Goal: Information Seeking & Learning: Learn about a topic

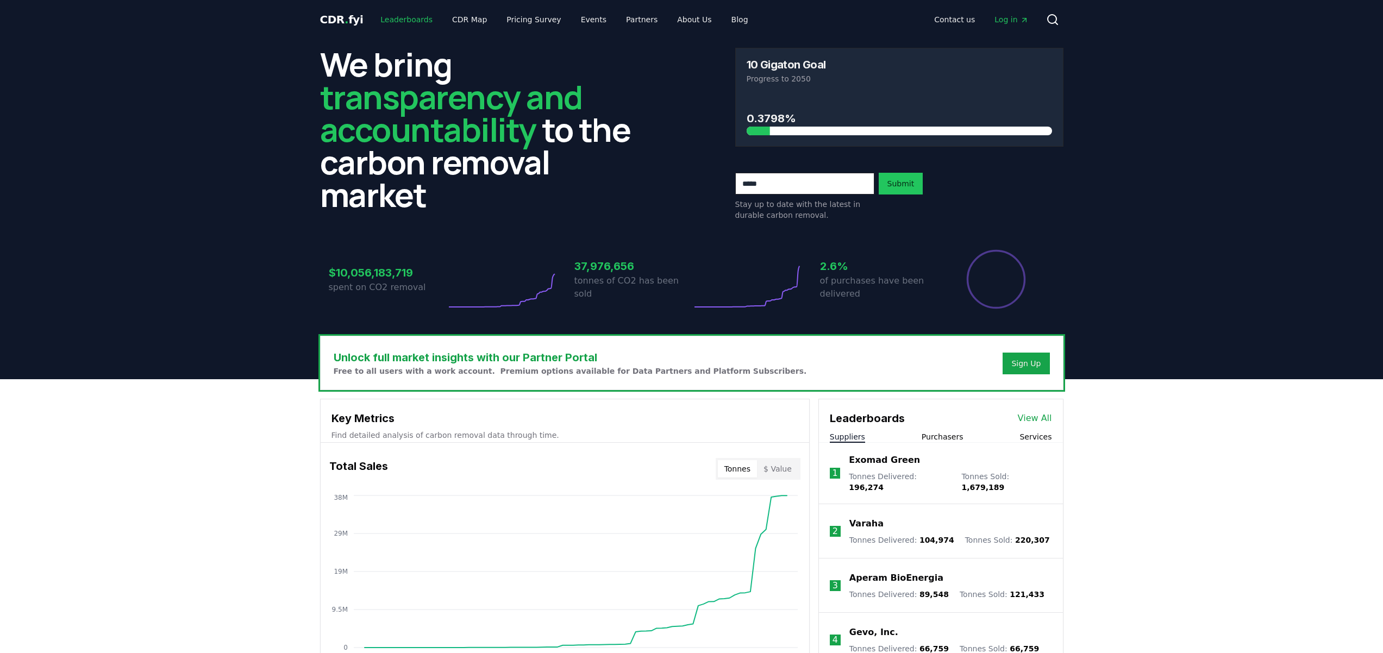
click at [392, 15] on link "Leaderboards" at bounding box center [407, 20] width 70 height 20
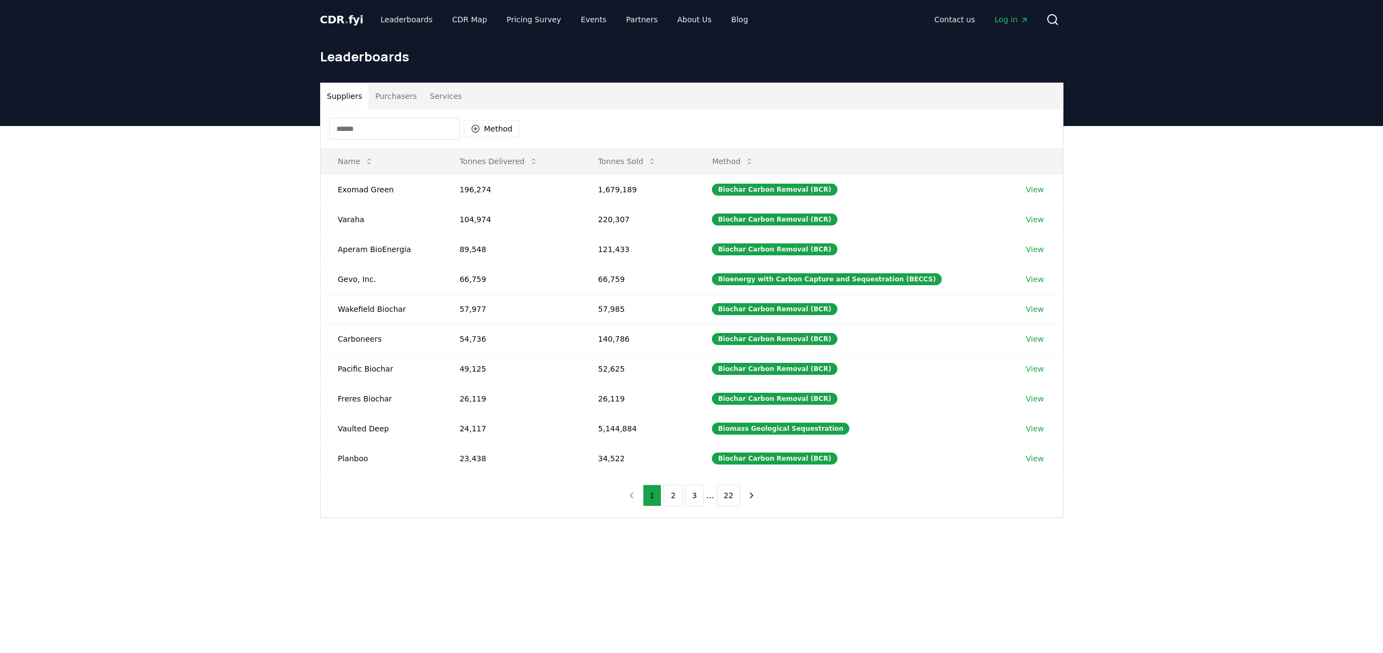
click at [400, 102] on button "Purchasers" at bounding box center [395, 96] width 55 height 26
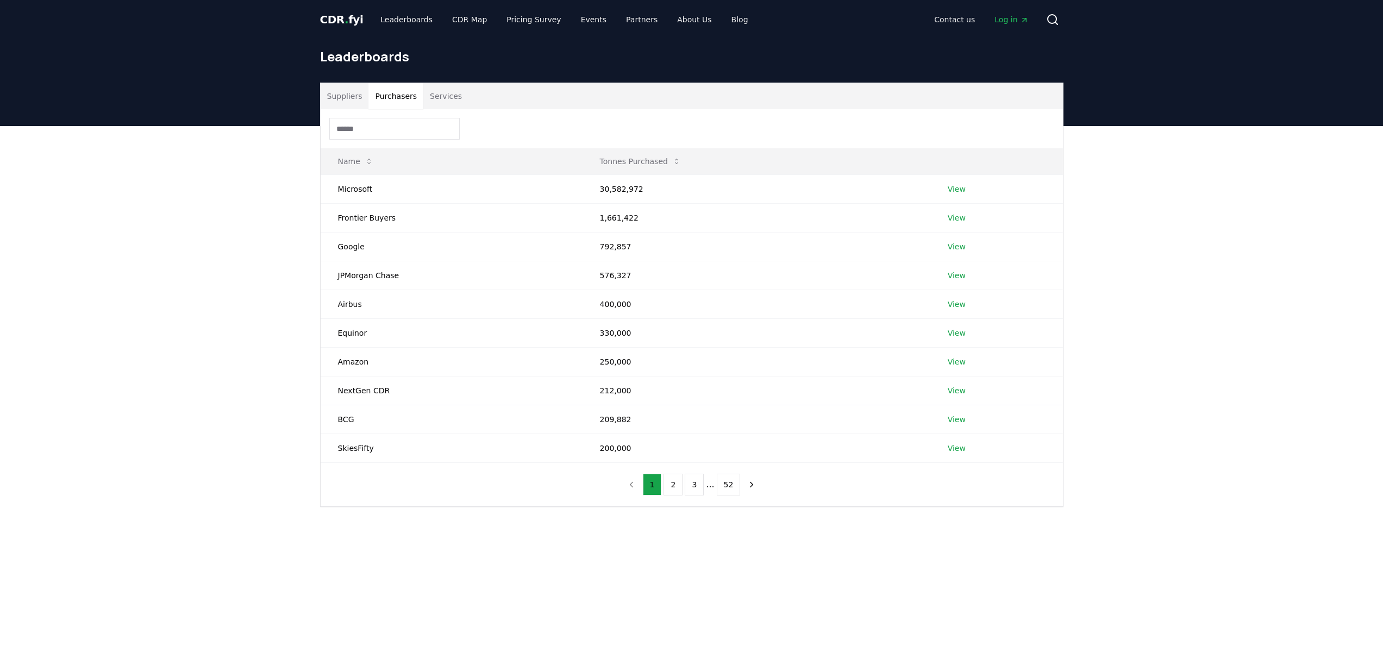
click at [466, 101] on div "Suppliers Purchasers Services" at bounding box center [692, 96] width 742 height 26
click at [464, 99] on div "Suppliers Purchasers Services" at bounding box center [692, 96] width 742 height 26
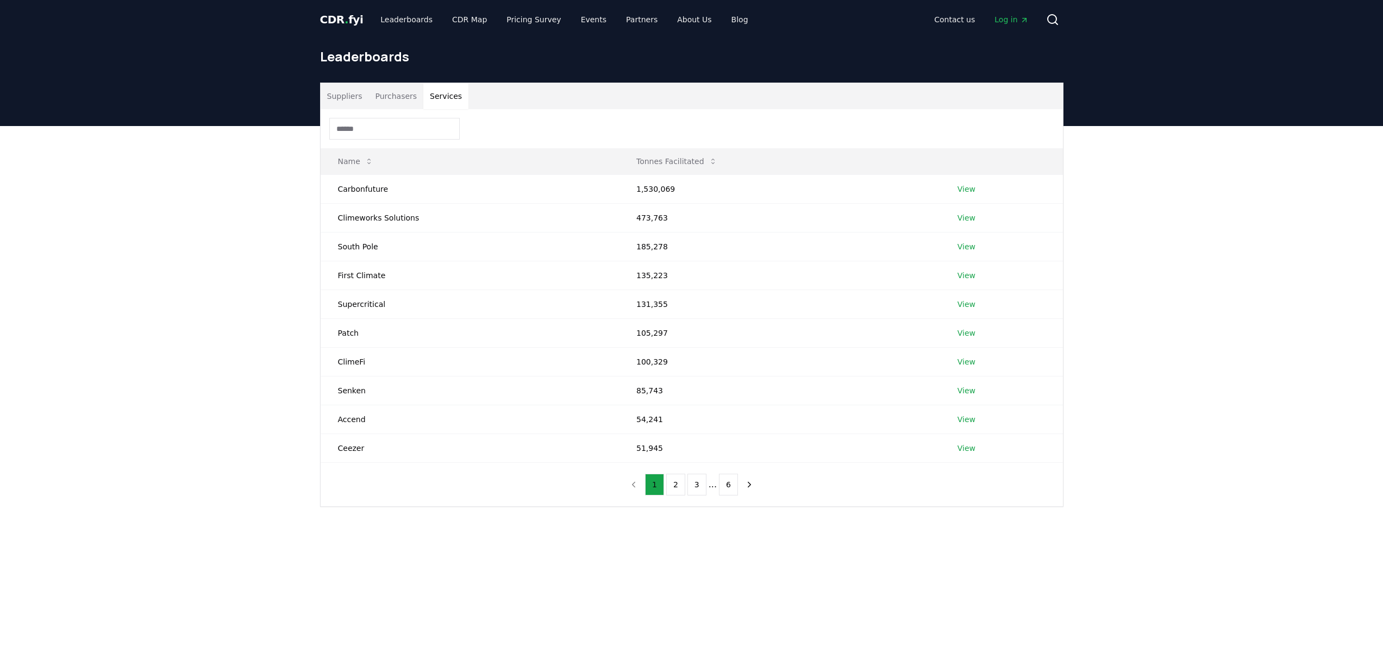
click at [447, 99] on button "Services" at bounding box center [445, 96] width 45 height 26
click at [963, 364] on link "View" at bounding box center [966, 361] width 18 height 11
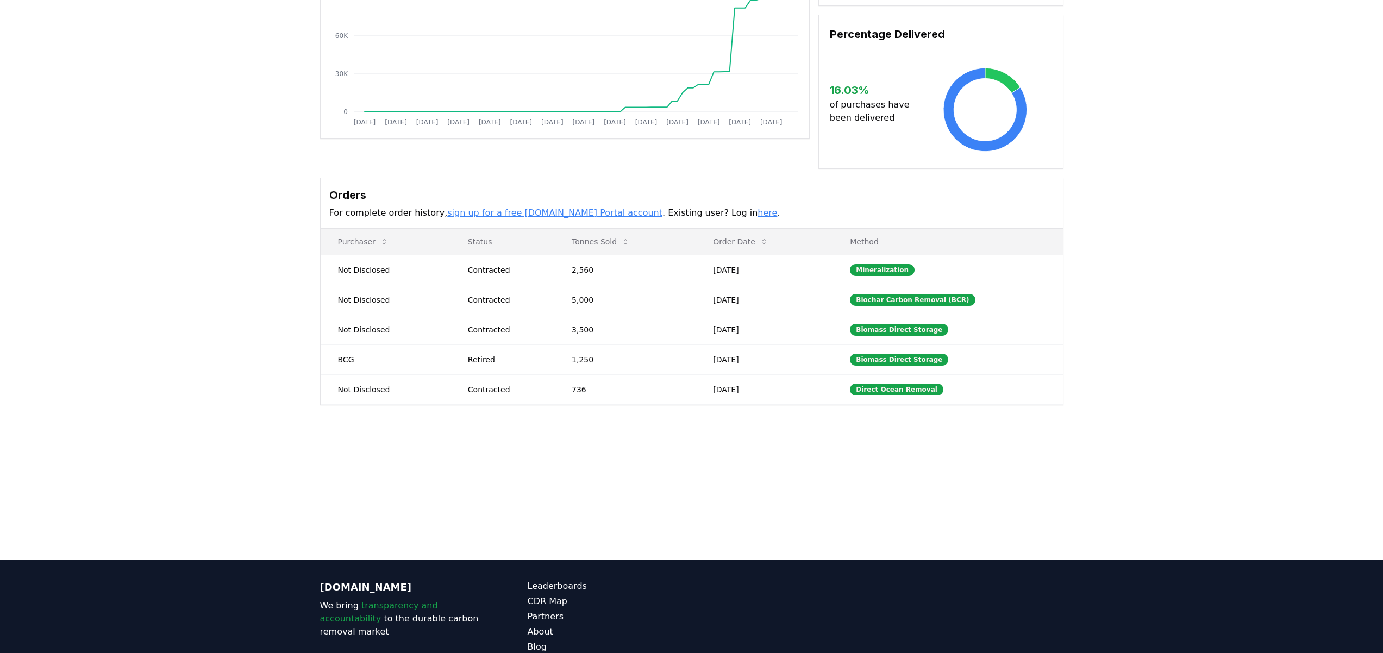
scroll to position [162, 0]
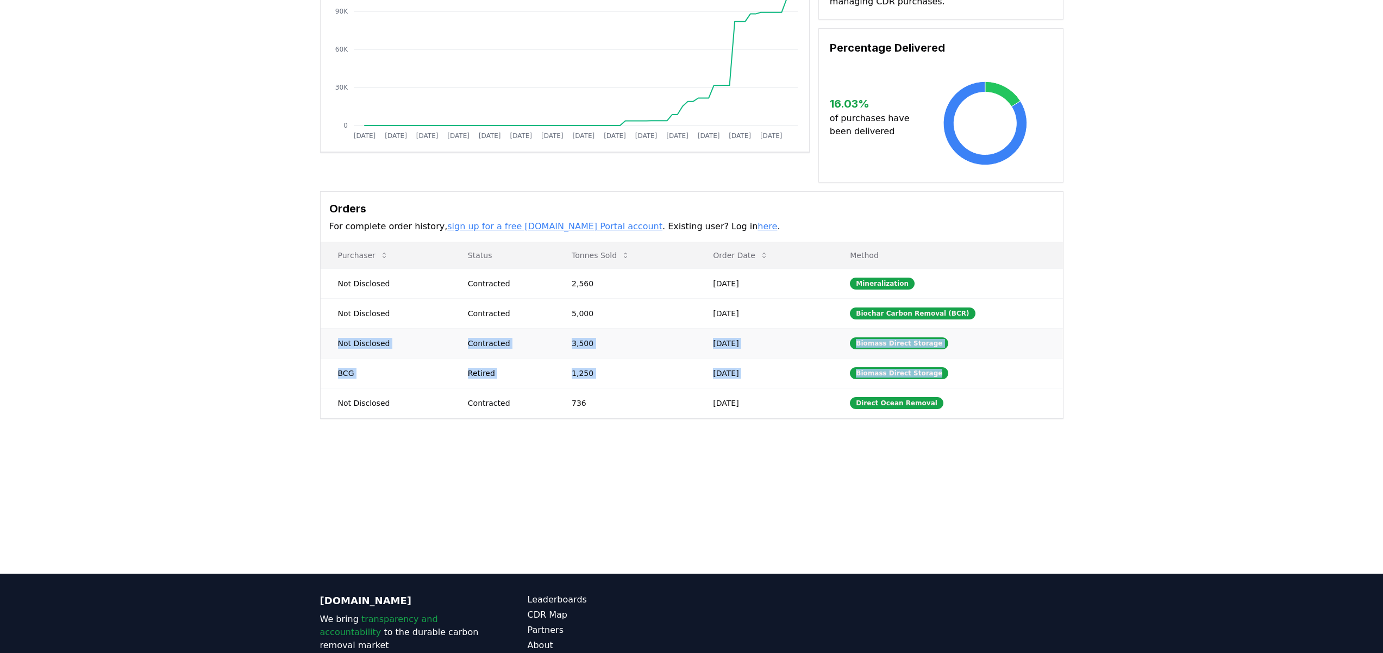
drag, startPoint x: 983, startPoint y: 388, endPoint x: 333, endPoint y: 328, distance: 653.2
click at [333, 328] on tbody "Not Disclosed Contracted 2,560 [DATE] Mineralization Not Disclosed Contracted 5…" at bounding box center [692, 342] width 742 height 149
click at [330, 319] on td "Not Disclosed" at bounding box center [386, 313] width 130 height 30
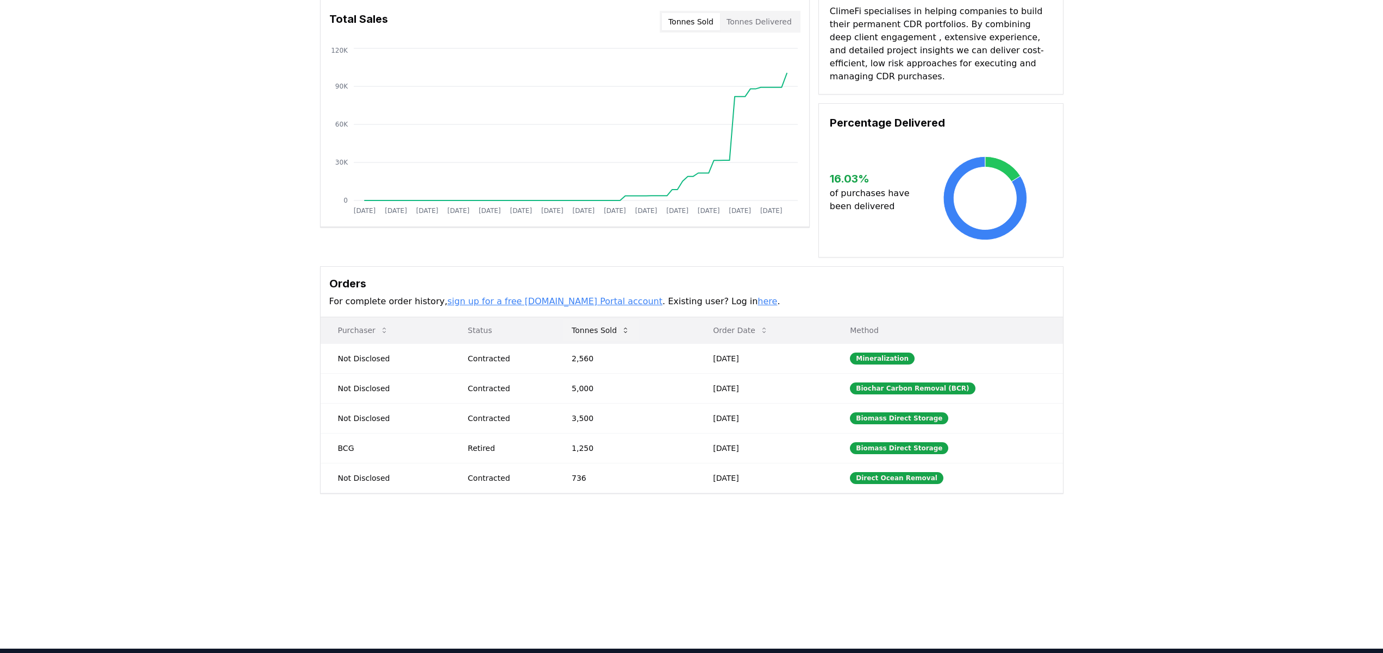
scroll to position [0, 0]
